Goal: Information Seeking & Learning: Learn about a topic

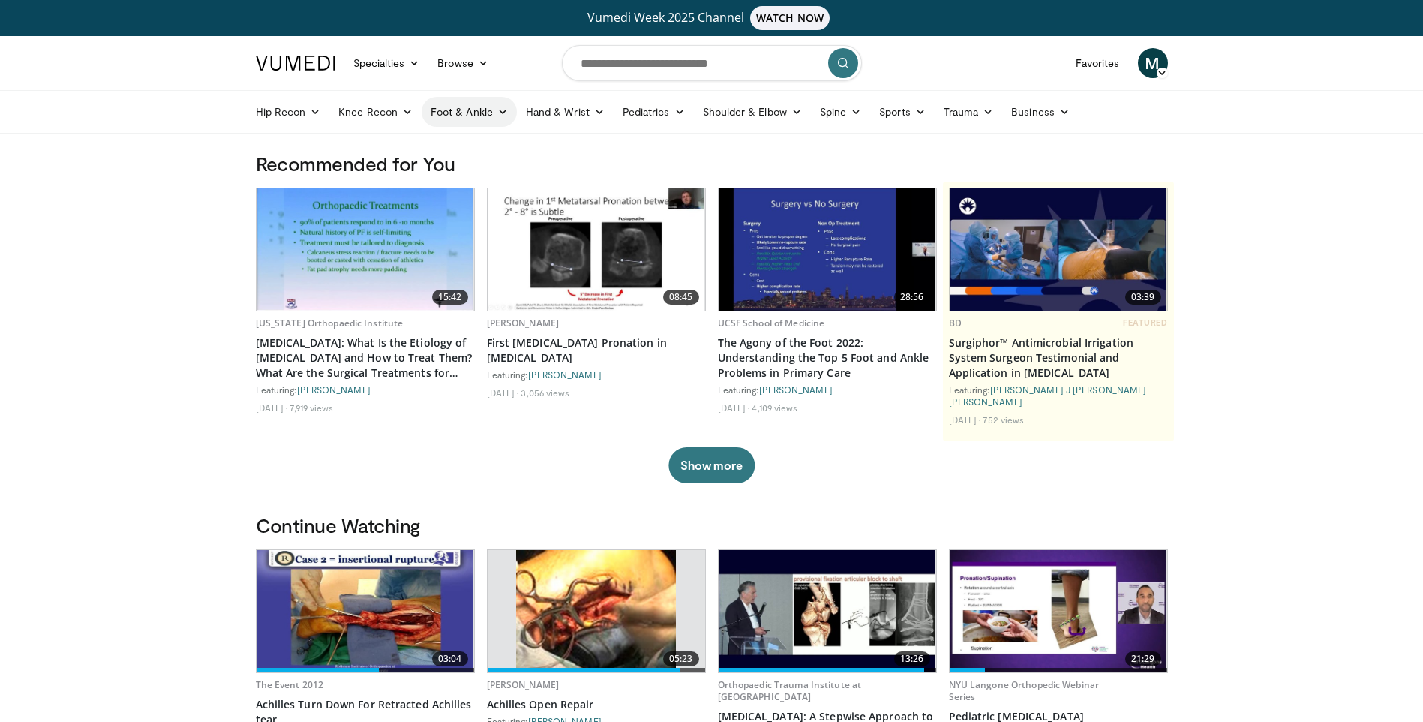
click at [487, 101] on link "Foot & Ankle" at bounding box center [469, 112] width 95 height 30
click at [481, 200] on link "Hindfoot" at bounding box center [511, 195] width 179 height 24
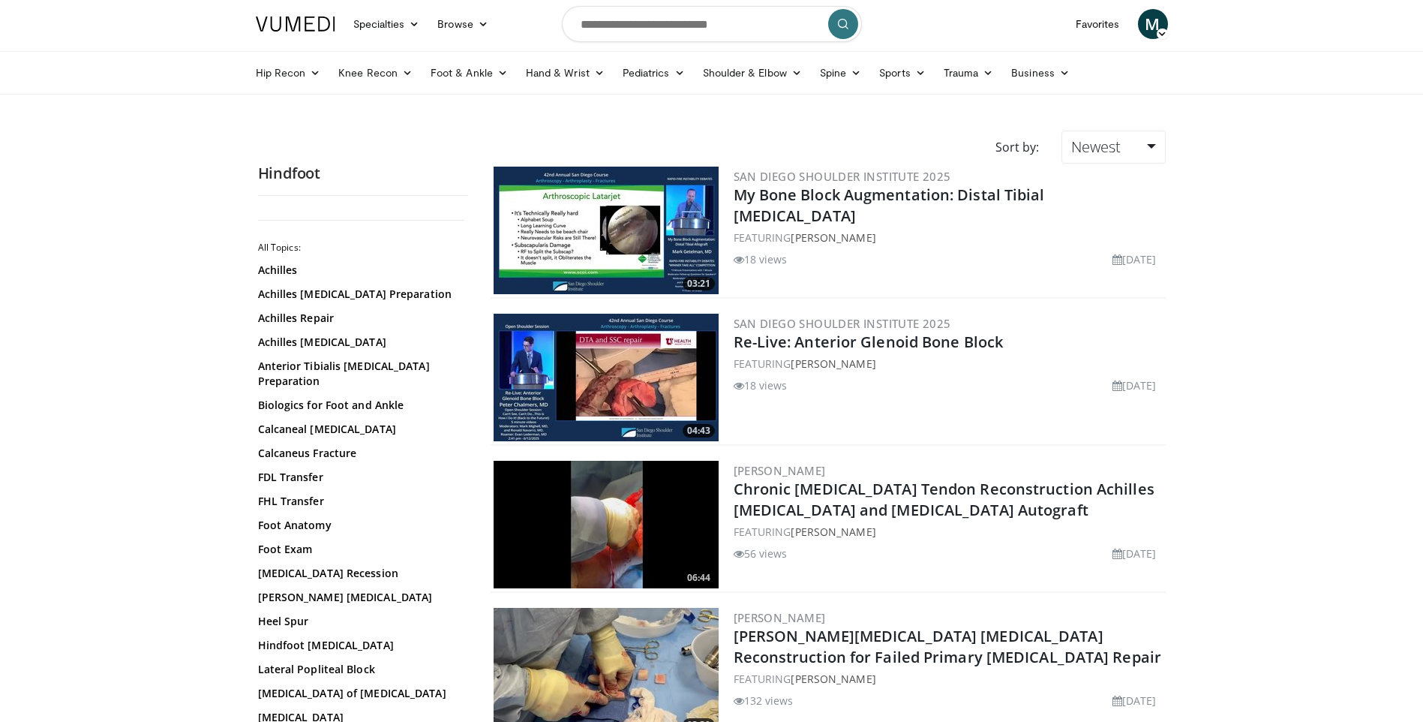
scroll to position [75, 0]
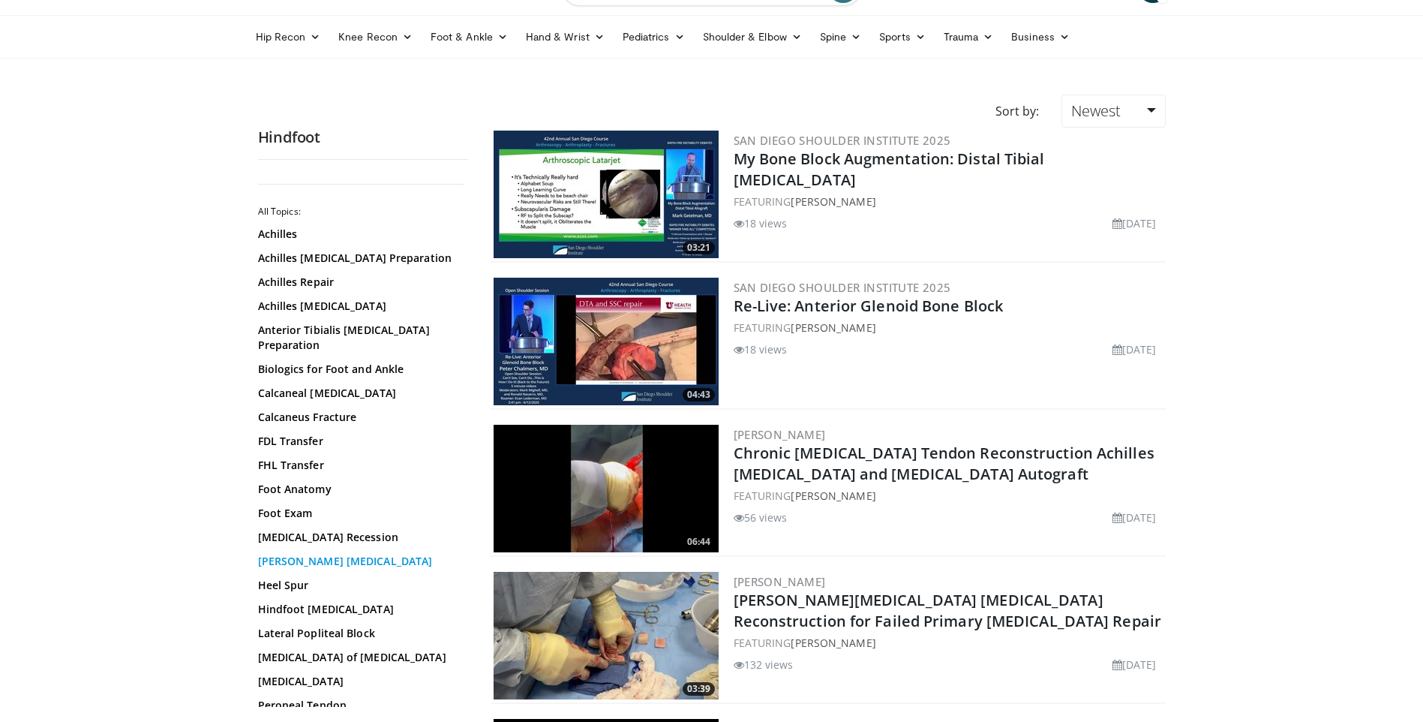
click at [344, 554] on link "Haglund Deformity" at bounding box center [359, 561] width 203 height 15
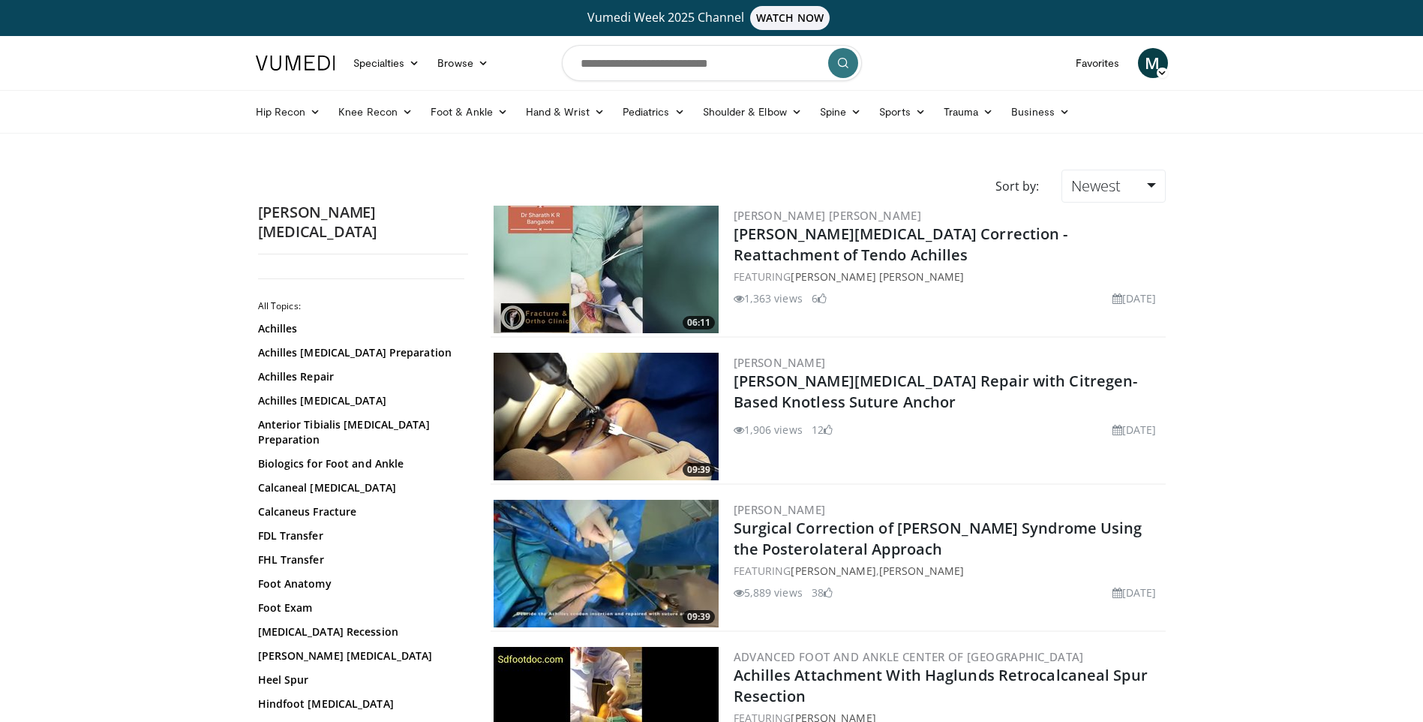
click at [647, 417] on img at bounding box center [606, 417] width 225 height 128
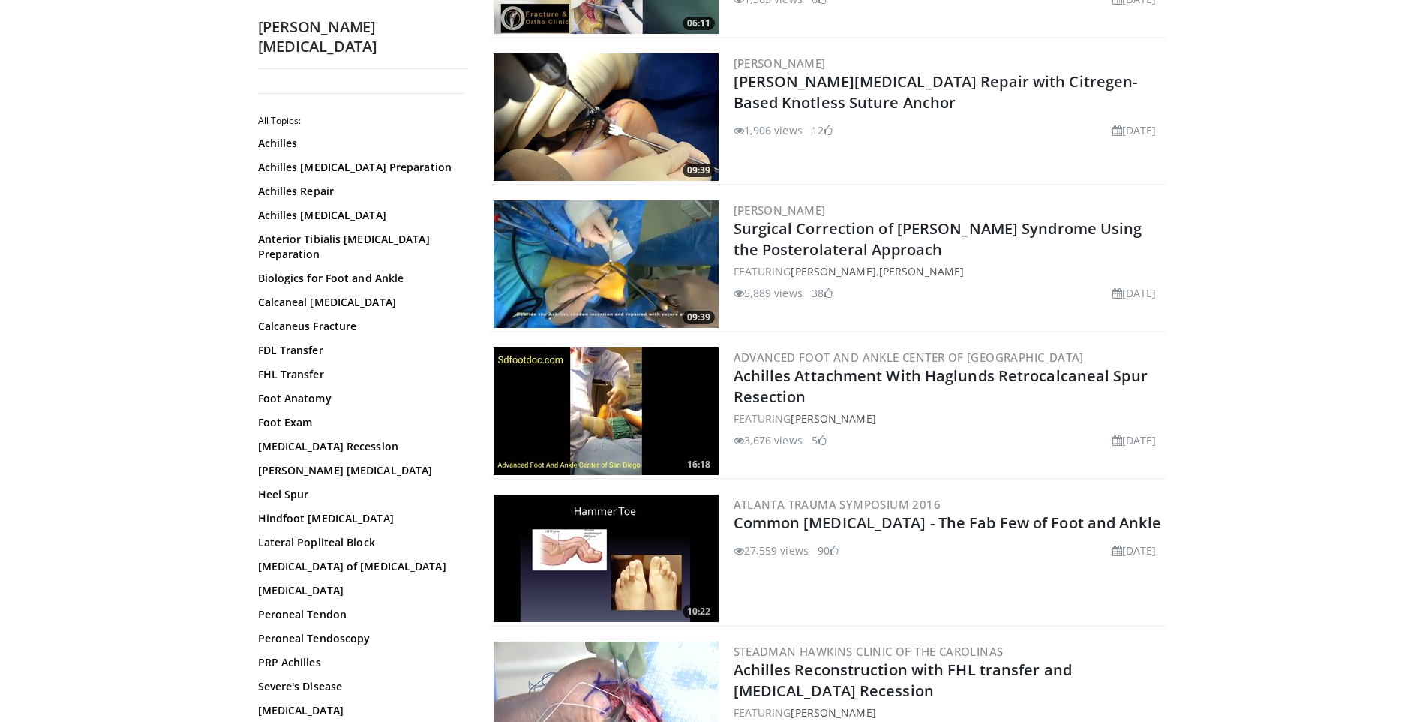
scroll to position [300, 0]
click at [615, 230] on img at bounding box center [606, 264] width 225 height 128
